Goal: Navigation & Orientation: Find specific page/section

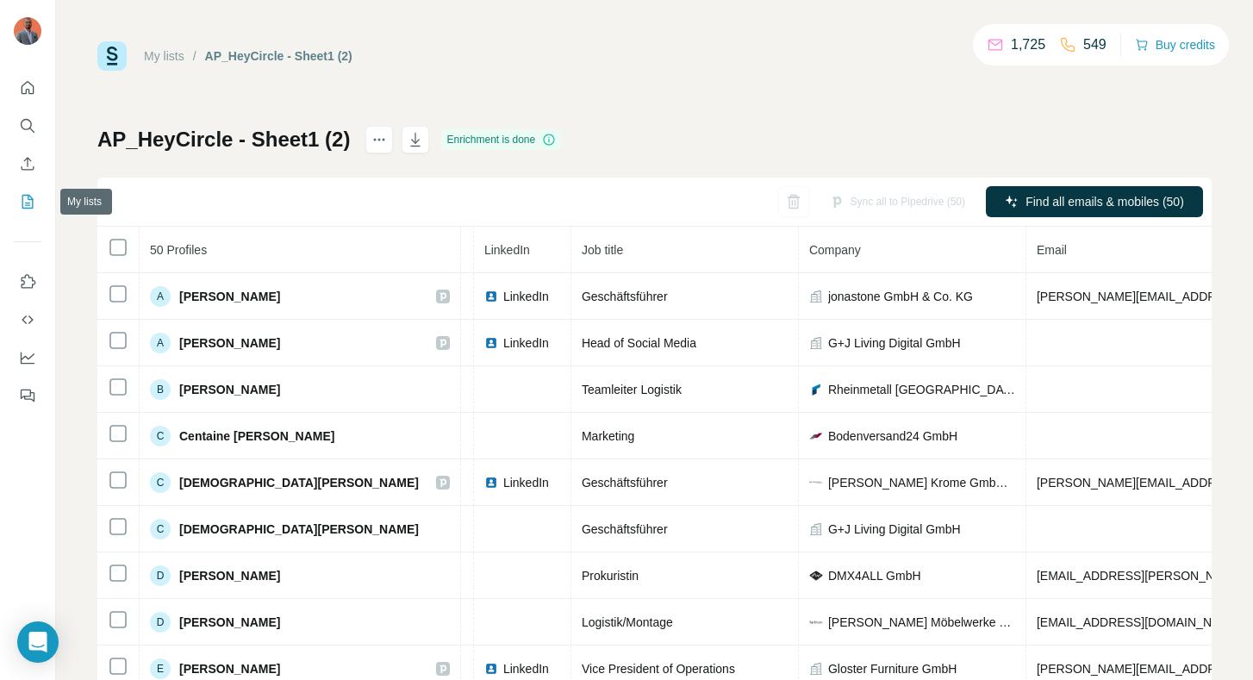
click at [30, 195] on icon "My lists" at bounding box center [27, 201] width 17 height 17
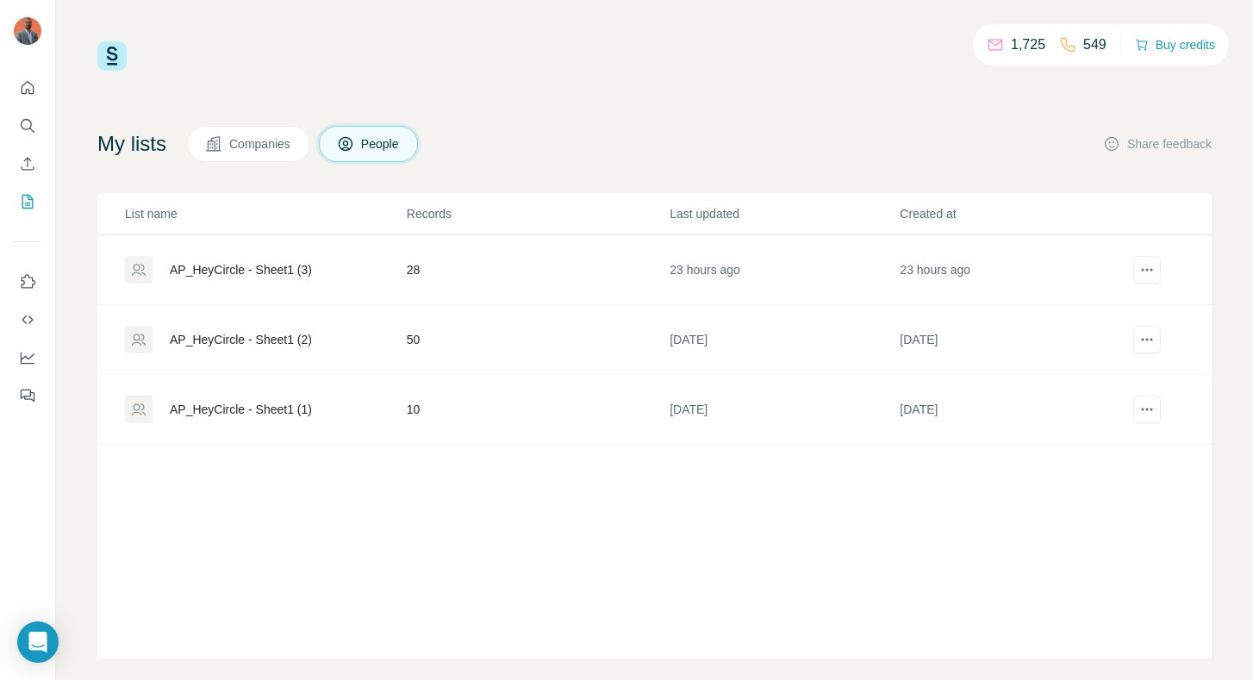
click at [235, 267] on div "AP_HeyCircle - Sheet1 (3)" at bounding box center [241, 269] width 142 height 17
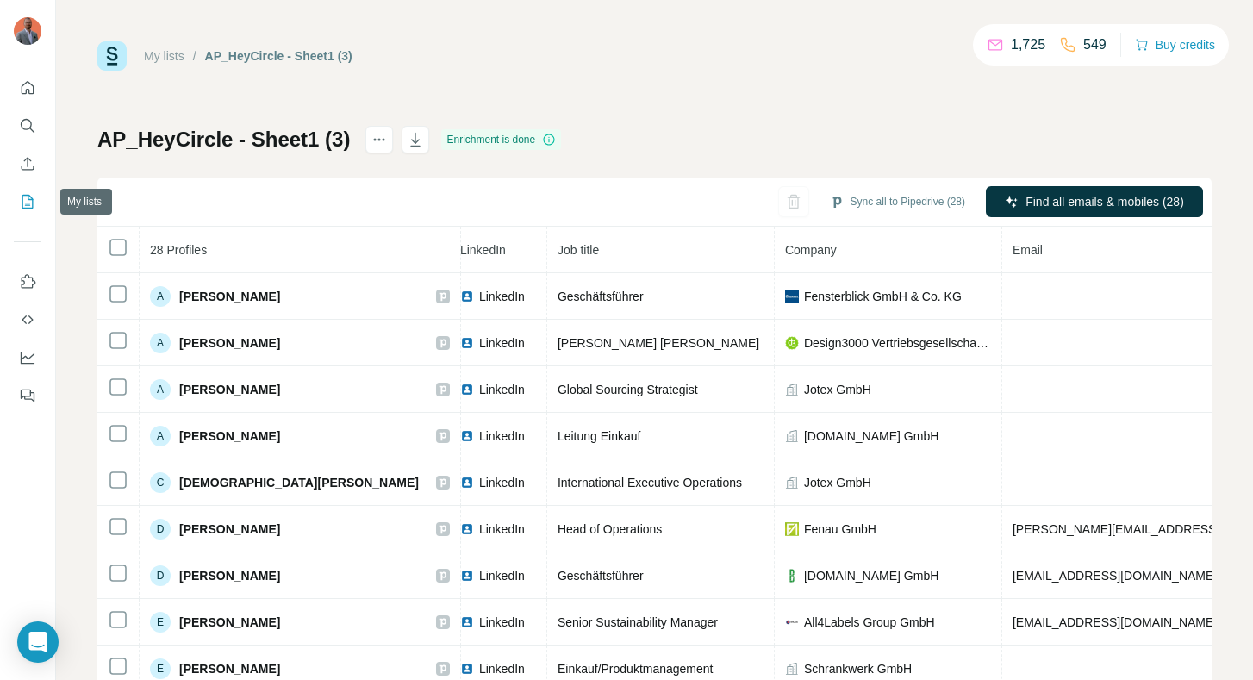
click at [21, 201] on icon "My lists" at bounding box center [27, 201] width 17 height 17
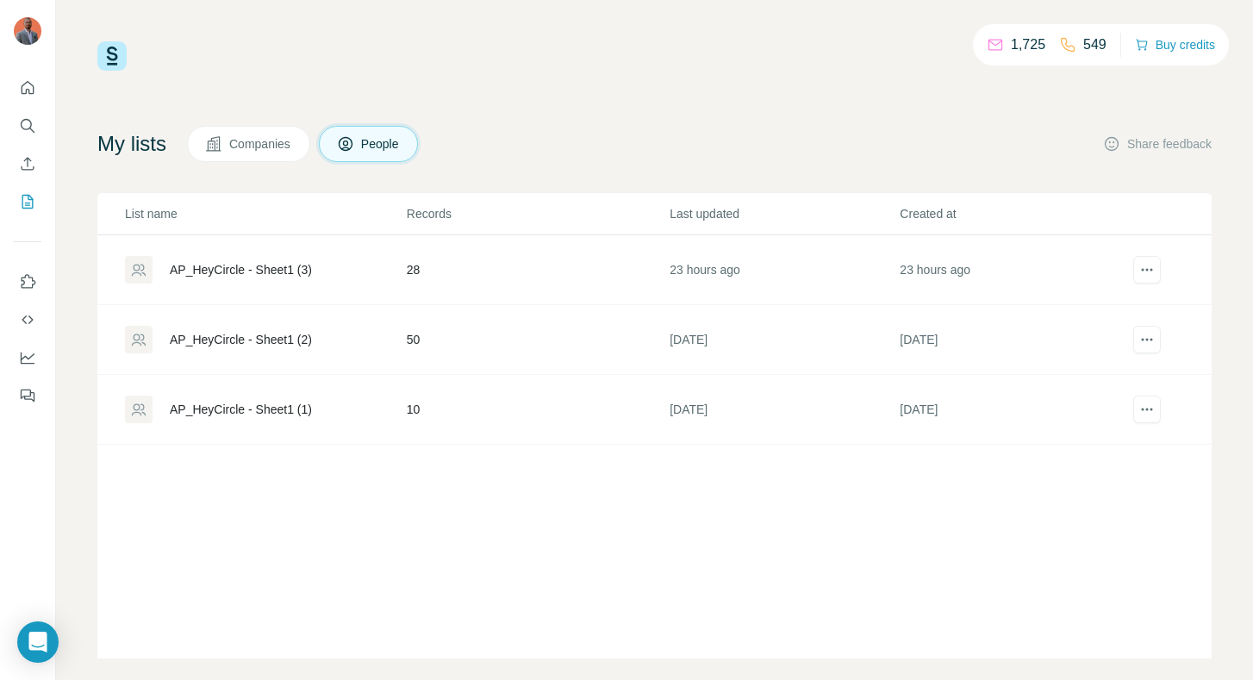
click at [278, 266] on div "AP_HeyCircle - Sheet1 (3)" at bounding box center [241, 269] width 142 height 17
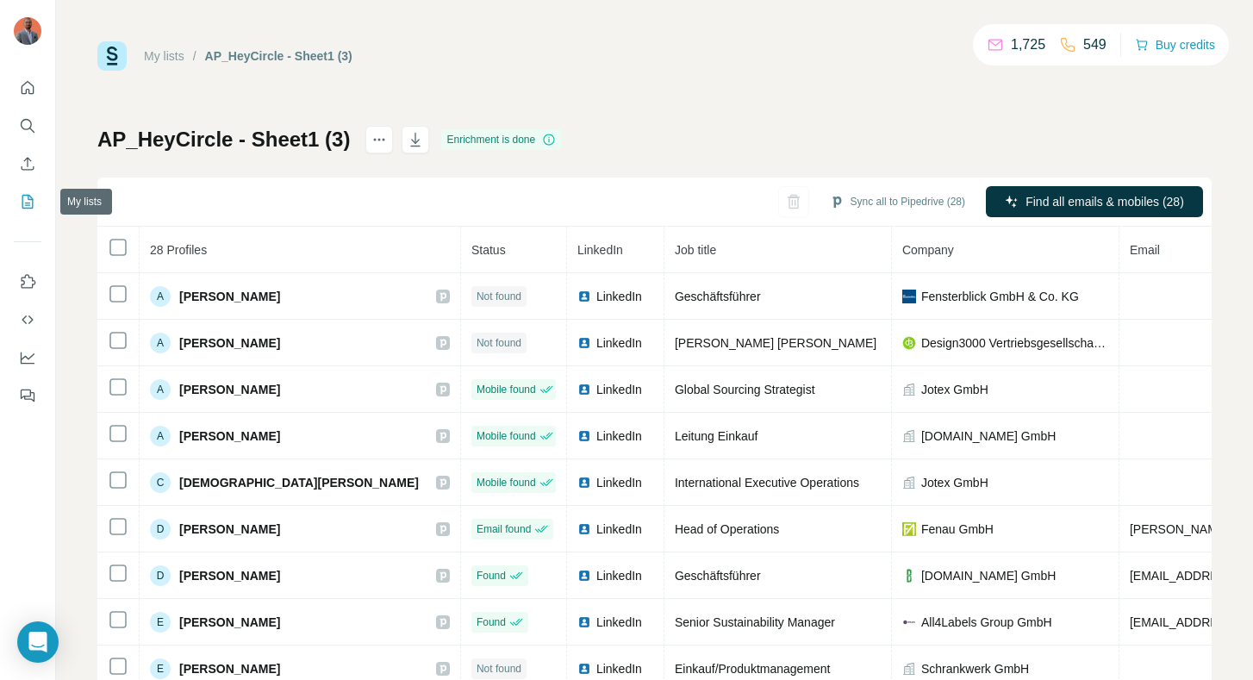
click at [28, 202] on icon "My lists" at bounding box center [27, 201] width 17 height 17
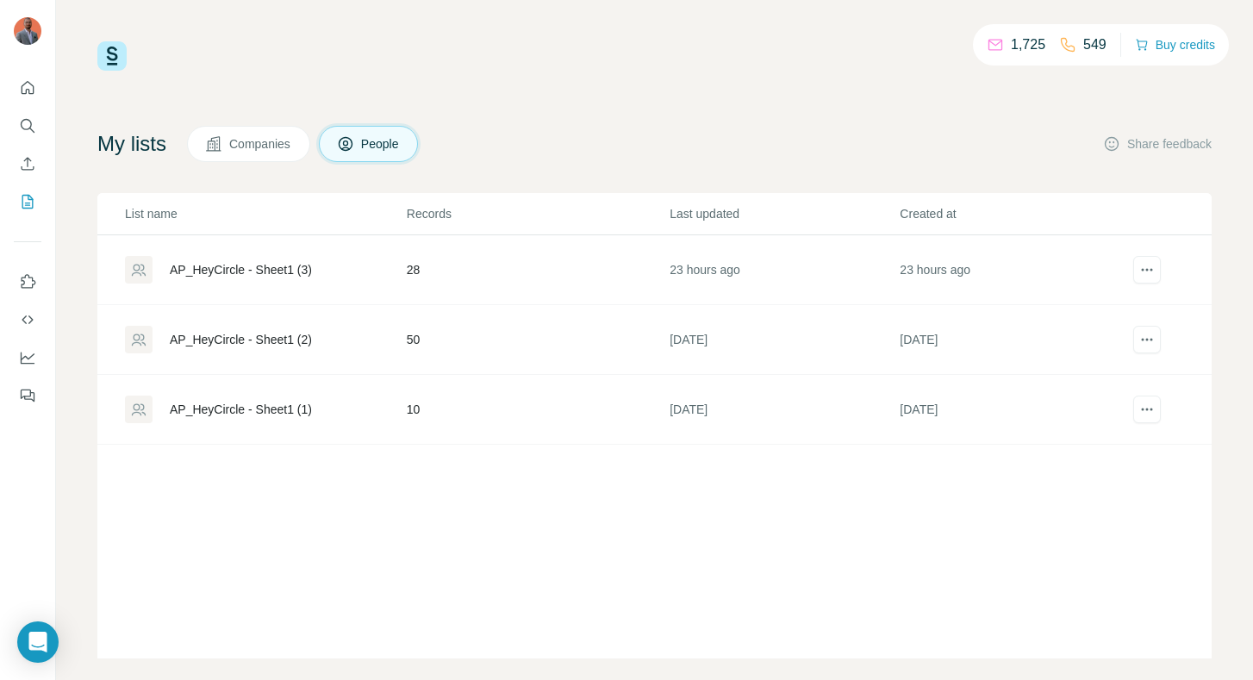
click at [278, 340] on div "AP_HeyCircle - Sheet1 (2)" at bounding box center [241, 339] width 142 height 17
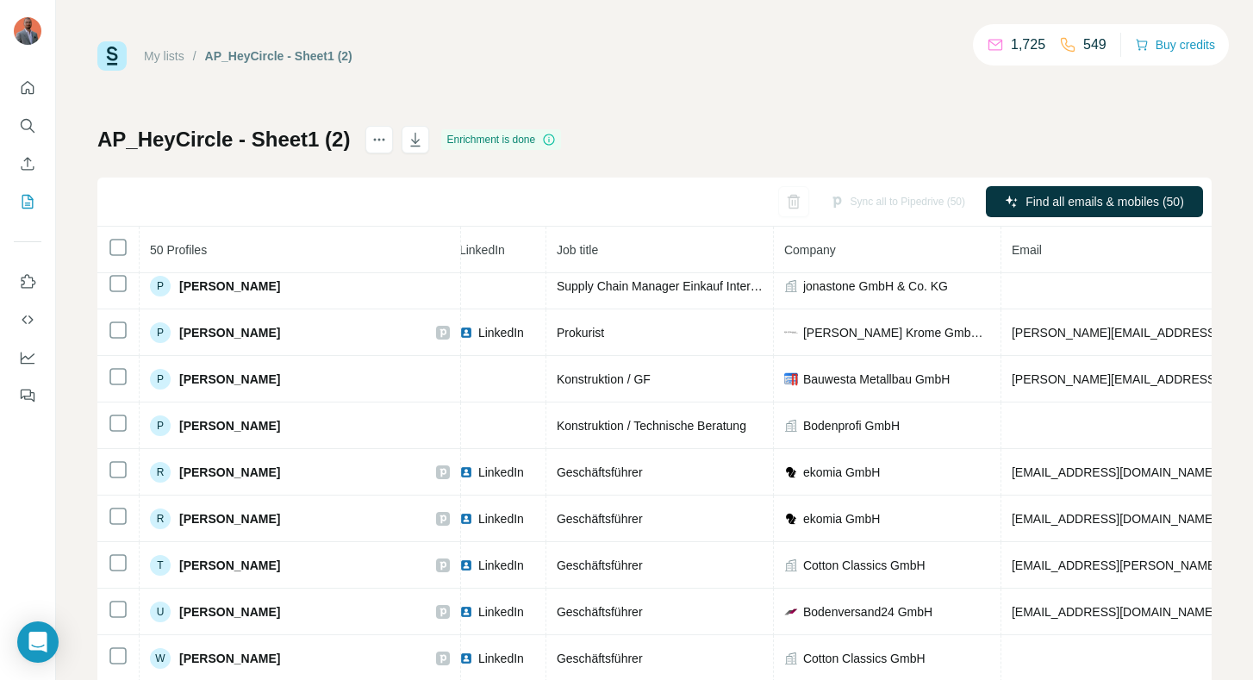
scroll to position [43, 0]
